Goal: Transaction & Acquisition: Subscribe to service/newsletter

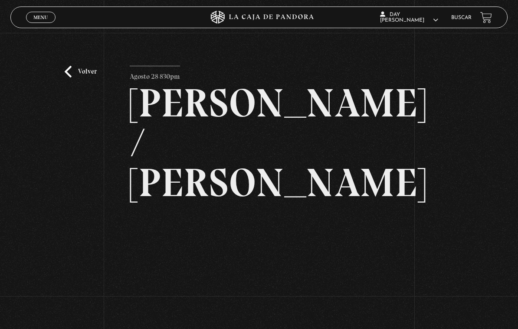
scroll to position [74, 0]
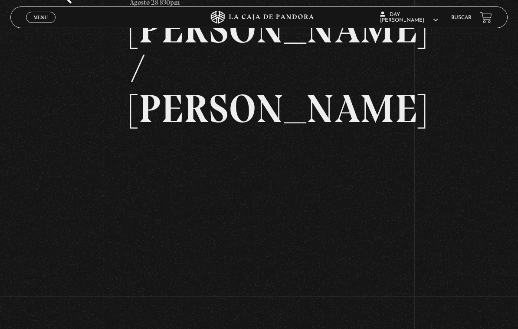
click at [39, 19] on span "Menu" at bounding box center [40, 17] width 14 height 5
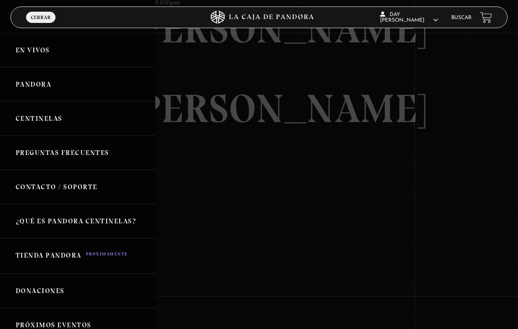
click at [57, 48] on link "En vivos" at bounding box center [77, 50] width 155 height 34
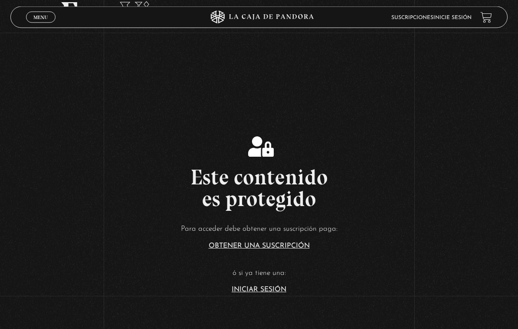
scroll to position [62, 0]
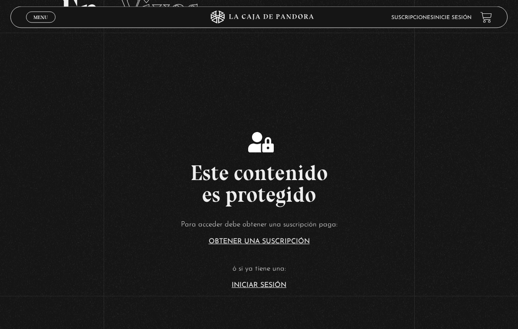
click at [266, 290] on link "Iniciar Sesión" at bounding box center [258, 286] width 55 height 7
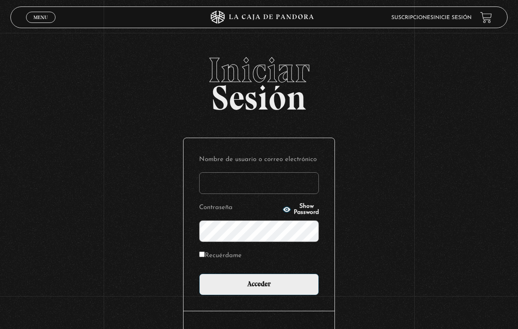
type input "day22_@hotmail.com"
click at [259, 287] on input "Acceder" at bounding box center [259, 285] width 120 height 22
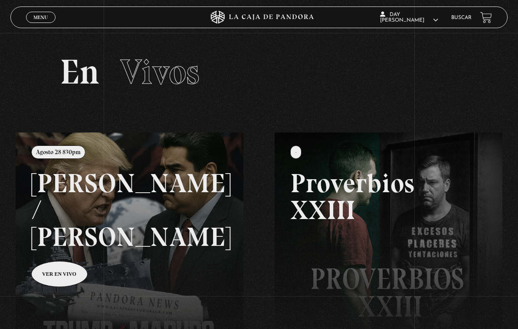
click at [166, 257] on link at bounding box center [275, 297] width 518 height 329
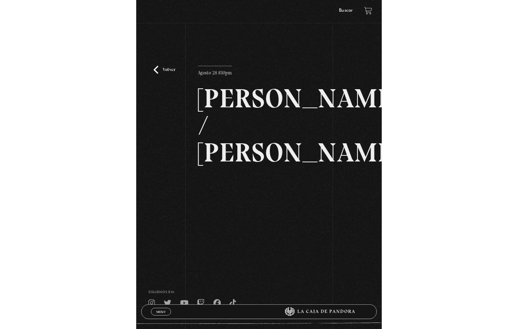
scroll to position [45, 0]
